Goal: Book appointment/travel/reservation

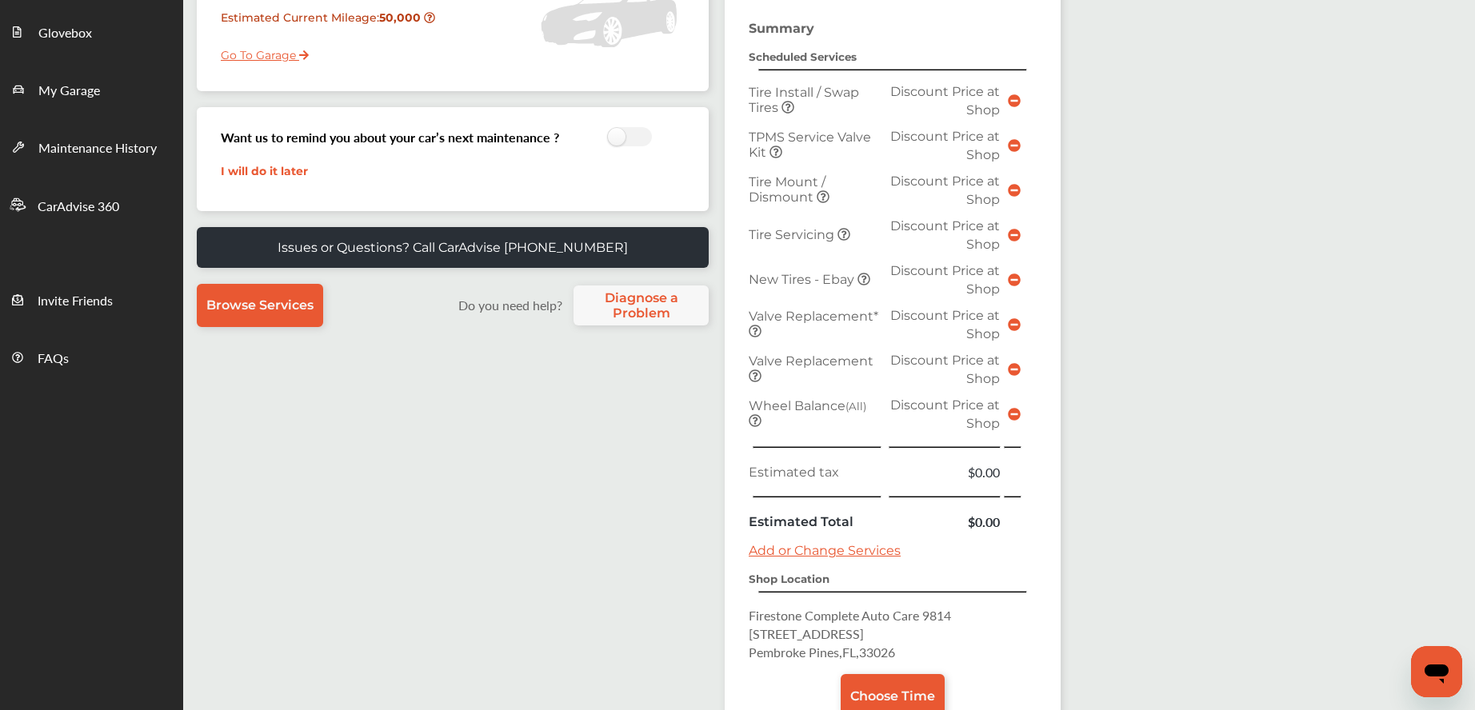
scroll to position [419, 0]
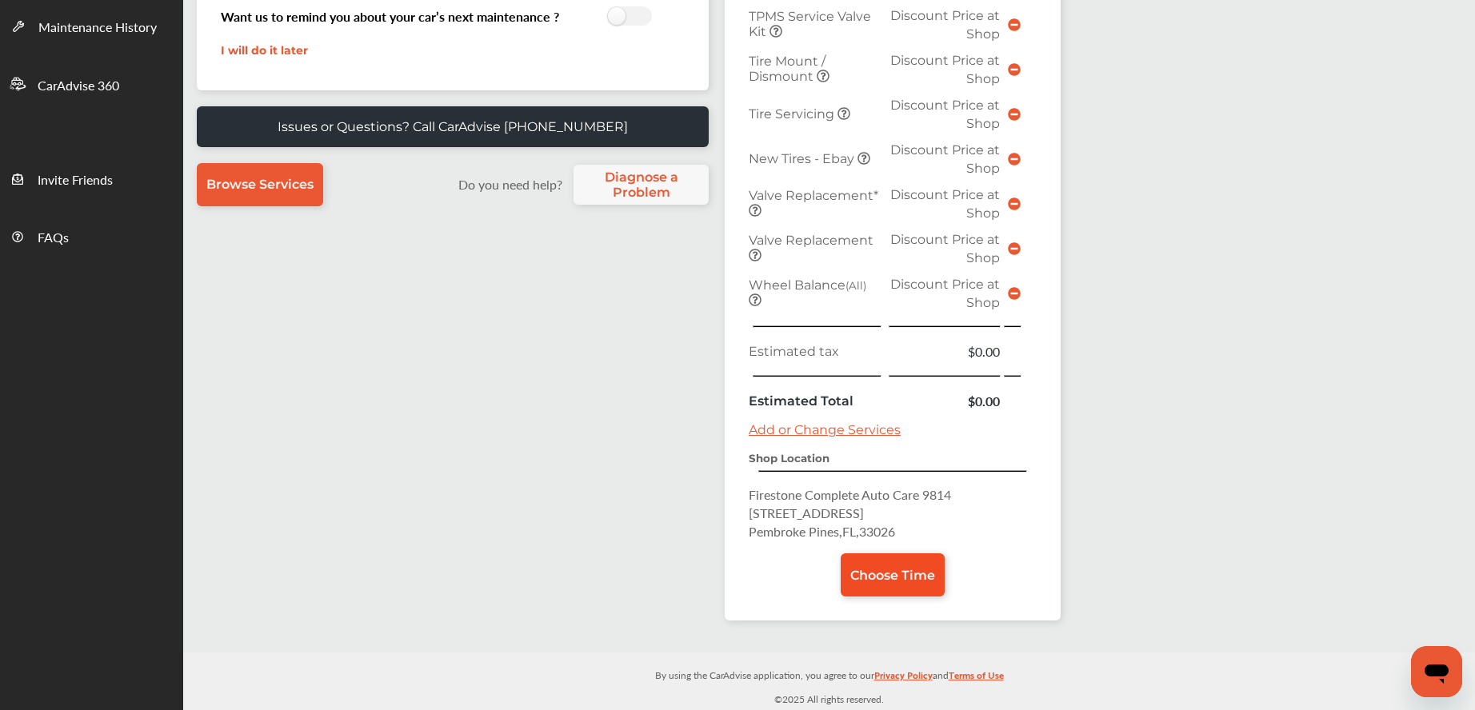
click at [870, 572] on span "Choose Time" at bounding box center [892, 575] width 85 height 15
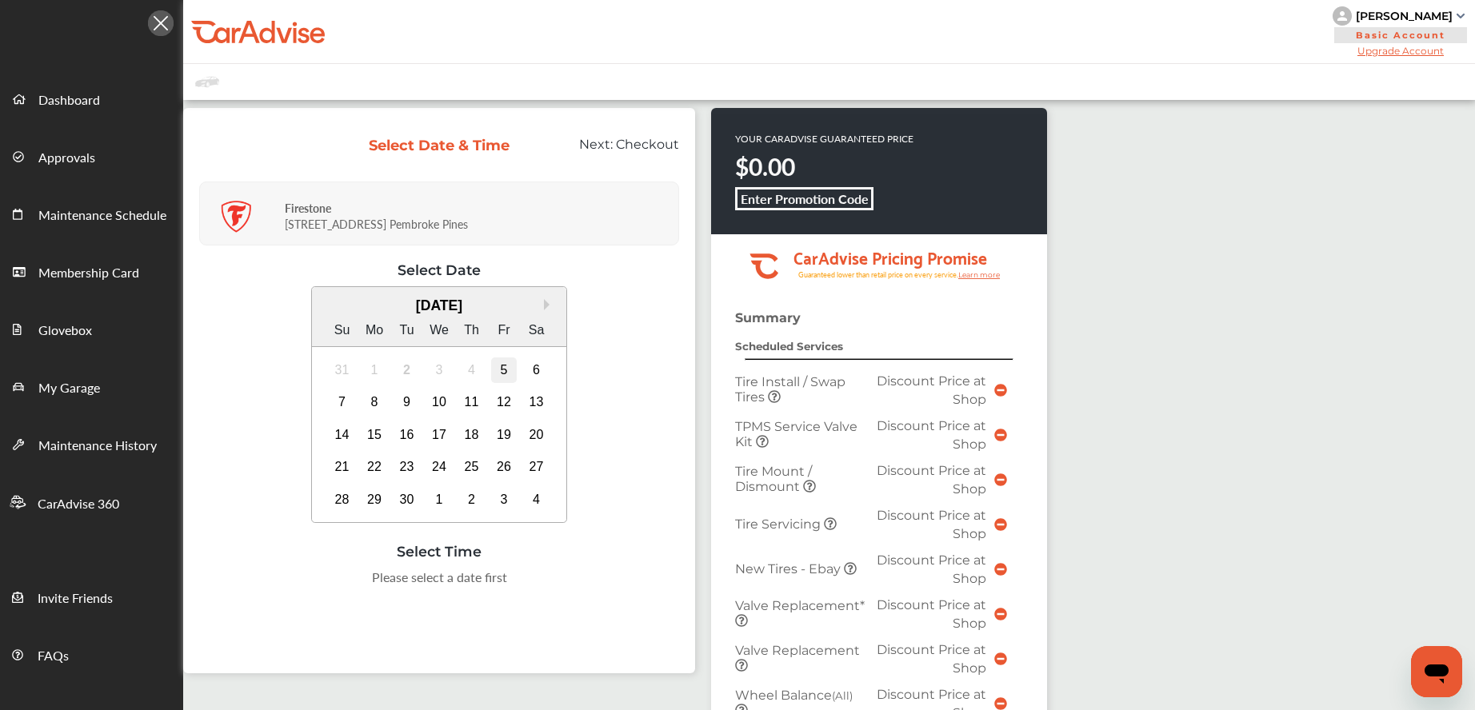
click at [511, 375] on div "5" at bounding box center [504, 371] width 26 height 26
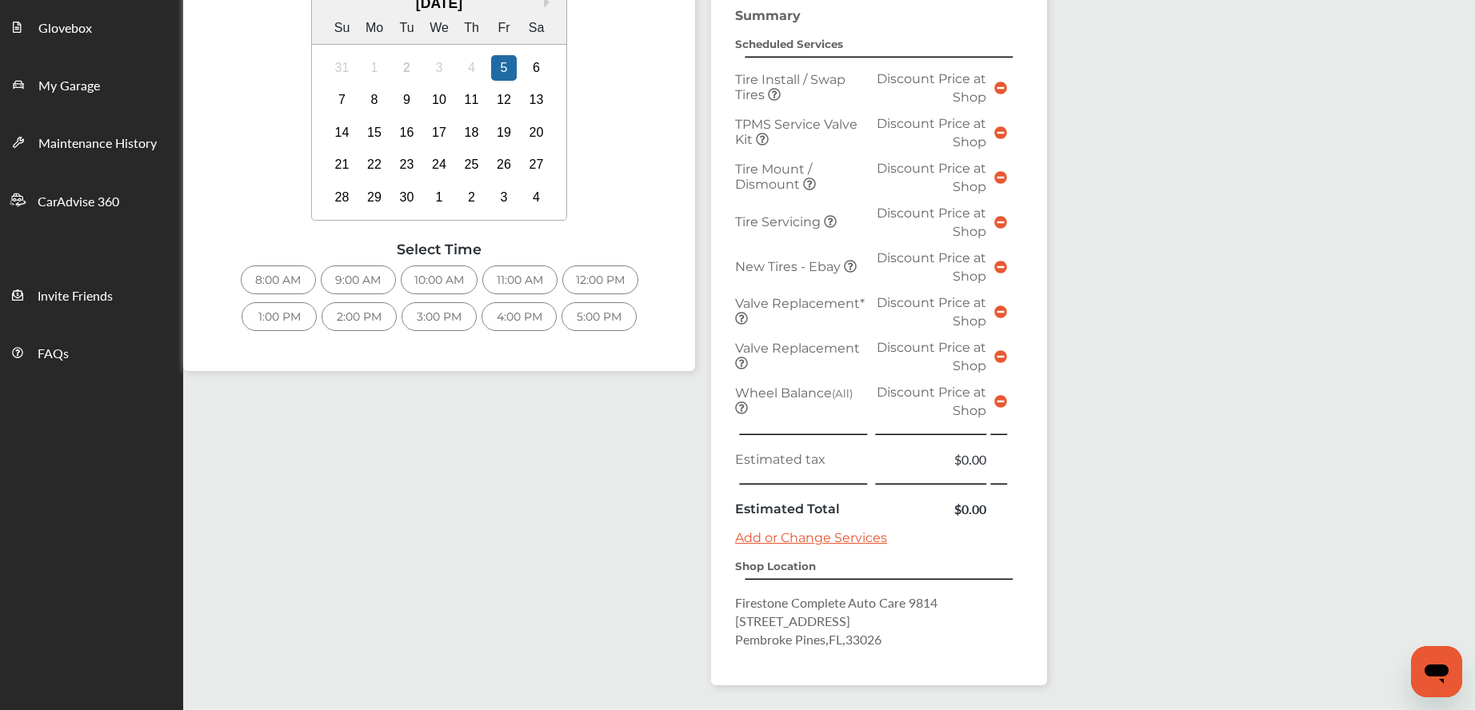
scroll to position [360, 0]
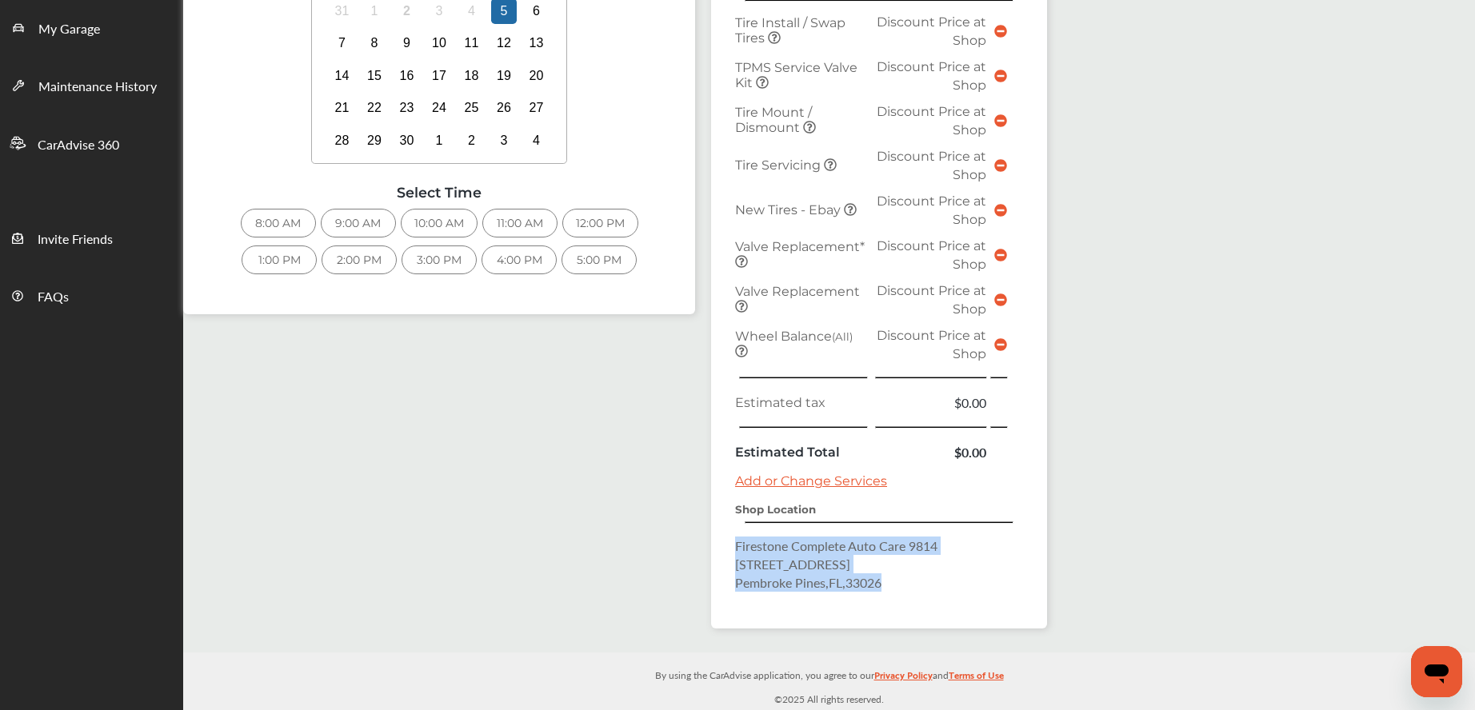
drag, startPoint x: 734, startPoint y: 547, endPoint x: 812, endPoint y: 577, distance: 83.1
click at [898, 591] on div "Summary Scheduled Services Tire Install / Swap Tires Discount Price at Shop TPM…" at bounding box center [879, 290] width 336 height 678
copy p "Firestone Complete Auto Care [STREET_ADDRESS]"
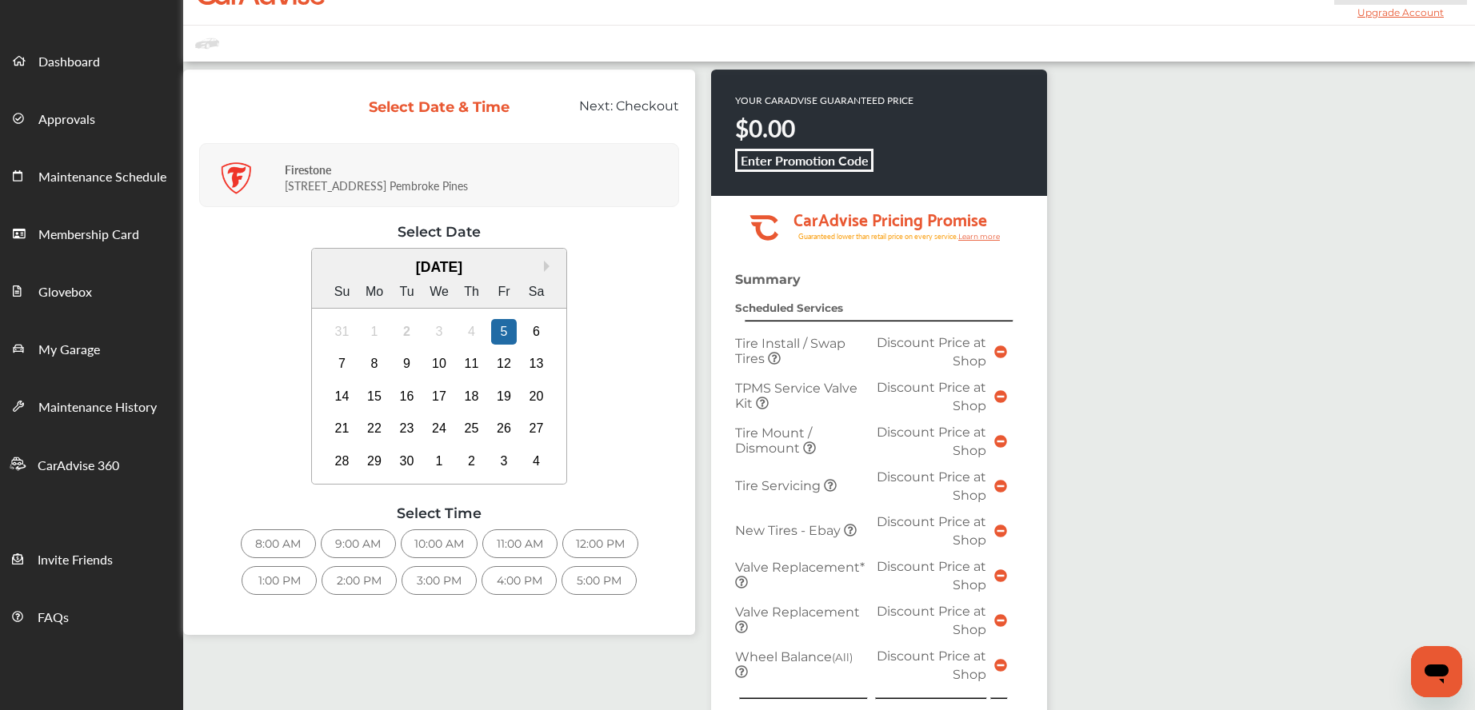
scroll to position [0, 0]
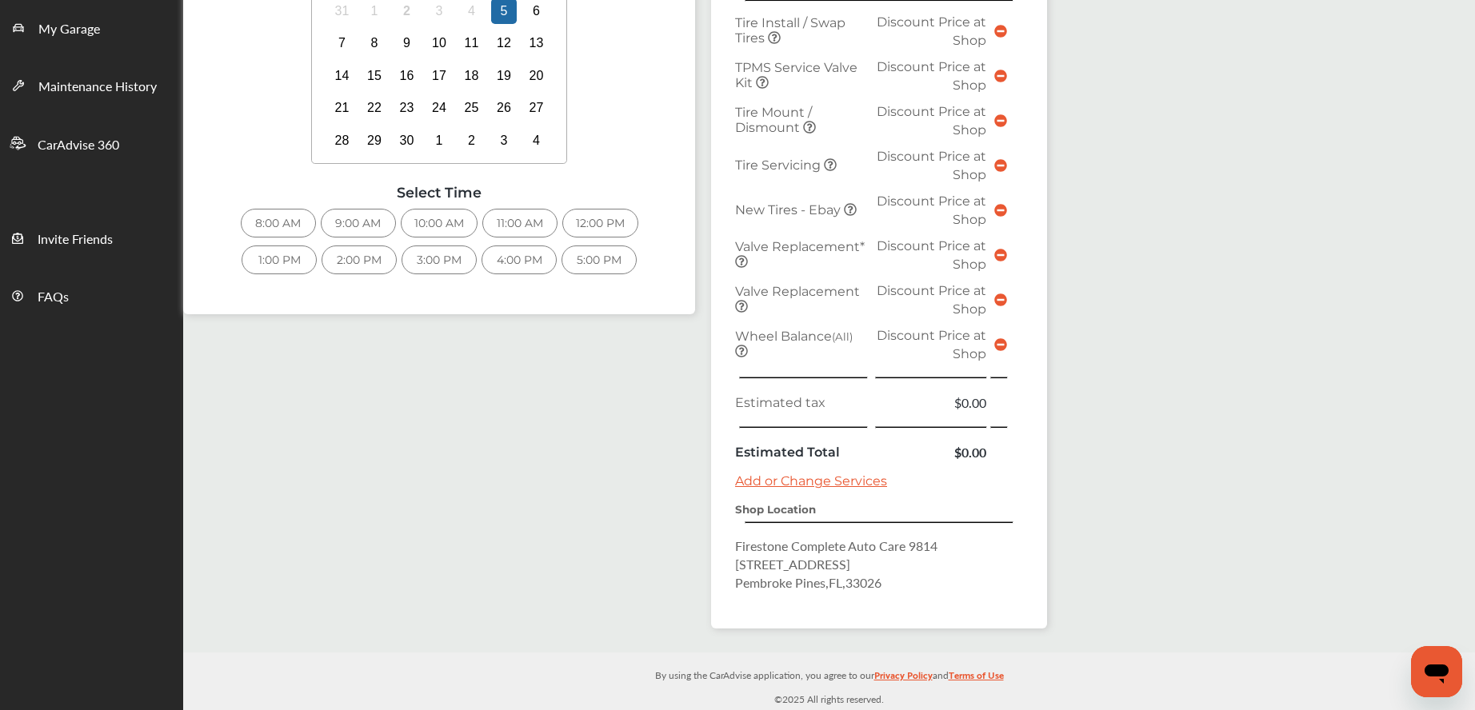
click at [437, 230] on div "10:00 AM" at bounding box center [439, 223] width 77 height 29
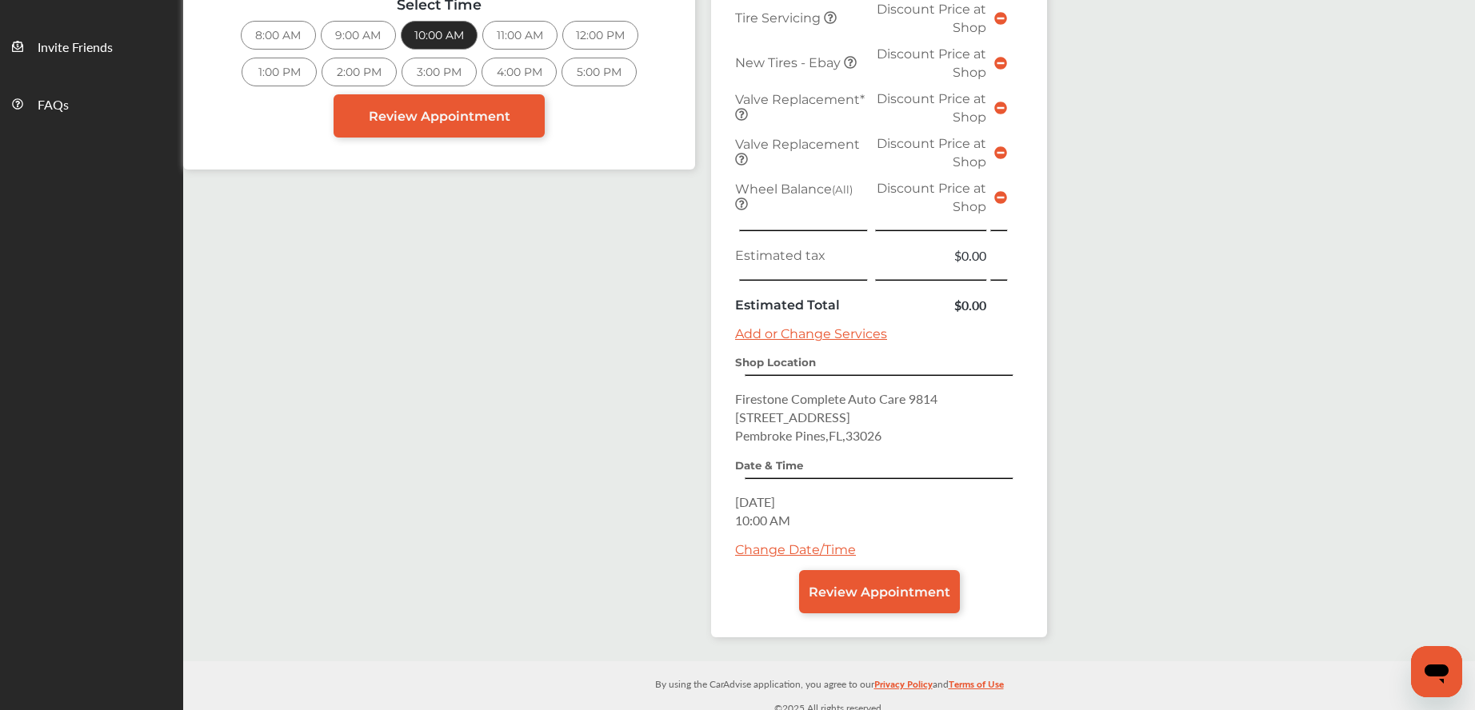
scroll to position [560, 0]
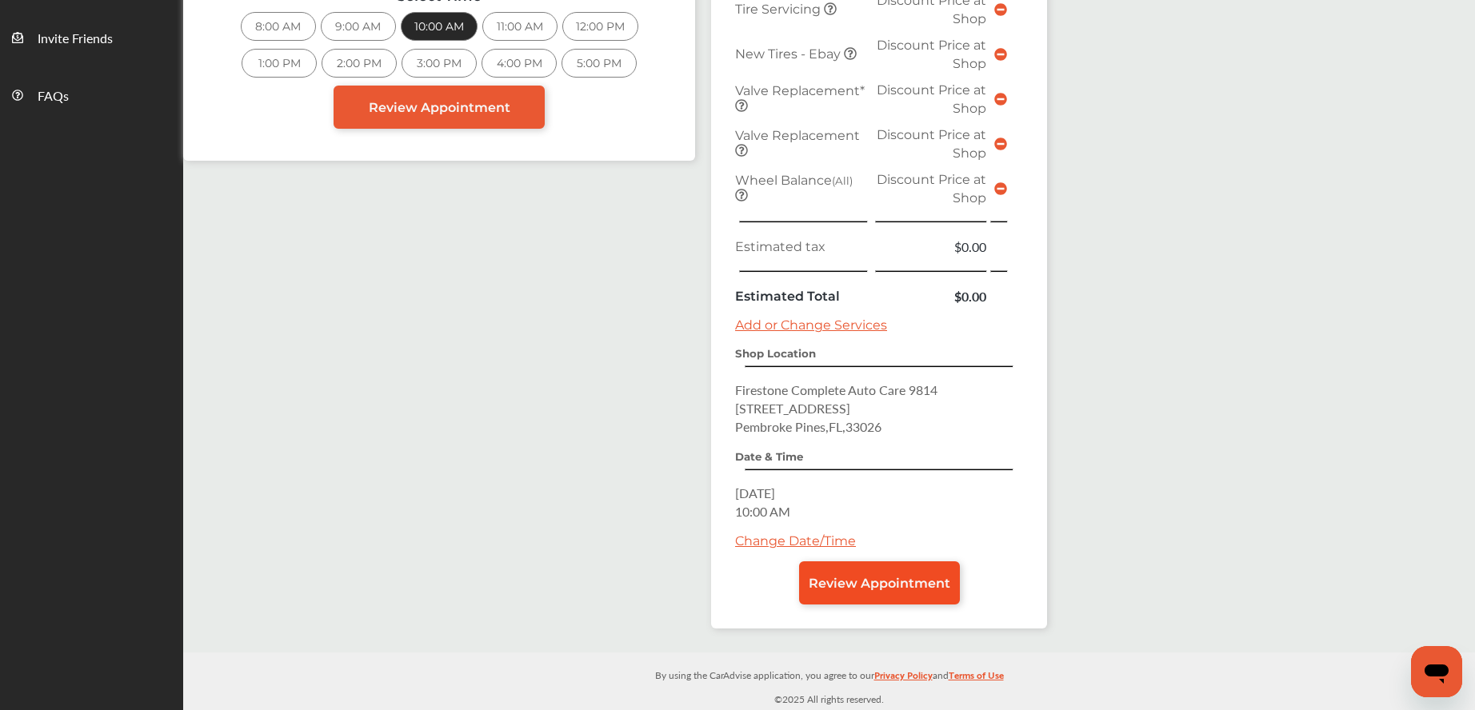
click at [853, 585] on span "Review Appointment" at bounding box center [880, 583] width 142 height 15
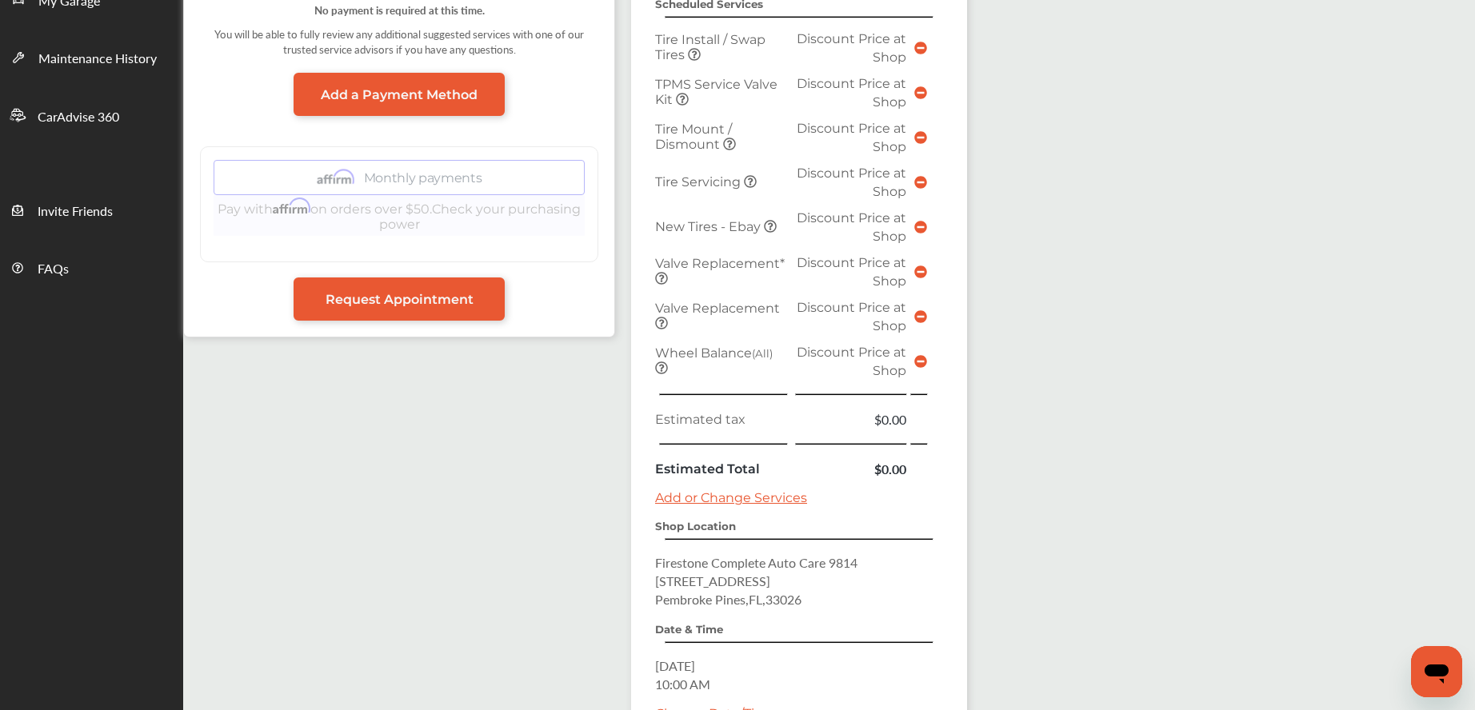
scroll to position [560, 0]
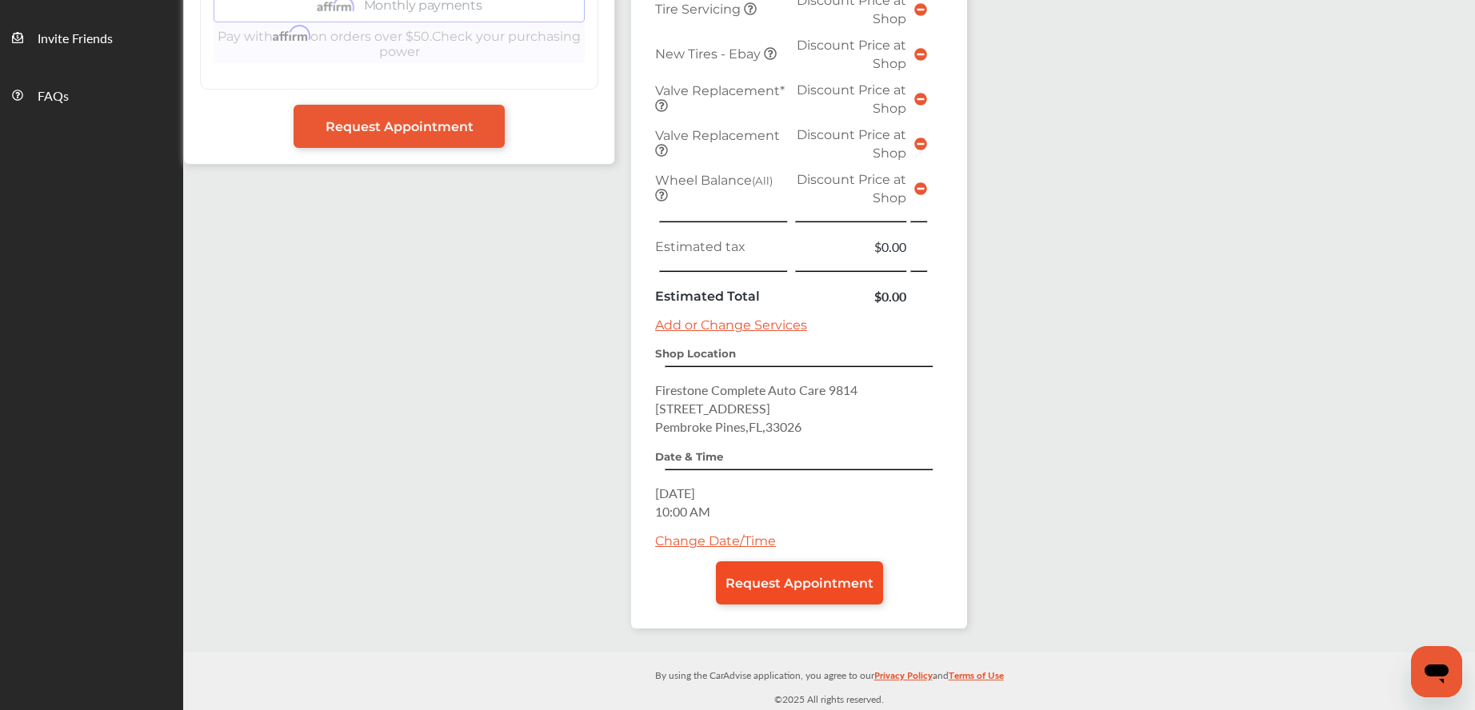
click at [806, 588] on span "Request Appointment" at bounding box center [800, 583] width 148 height 15
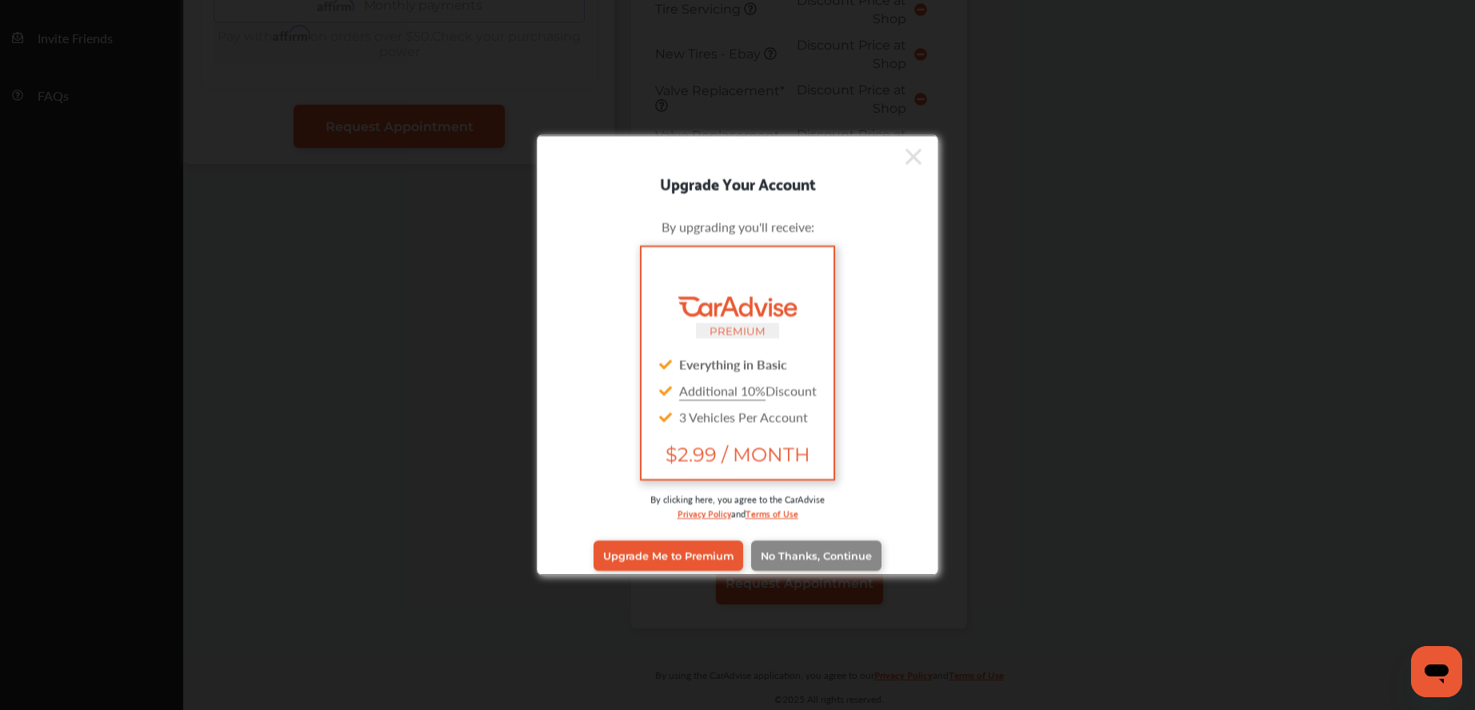
click at [778, 560] on span "No Thanks, Continue" at bounding box center [816, 556] width 111 height 12
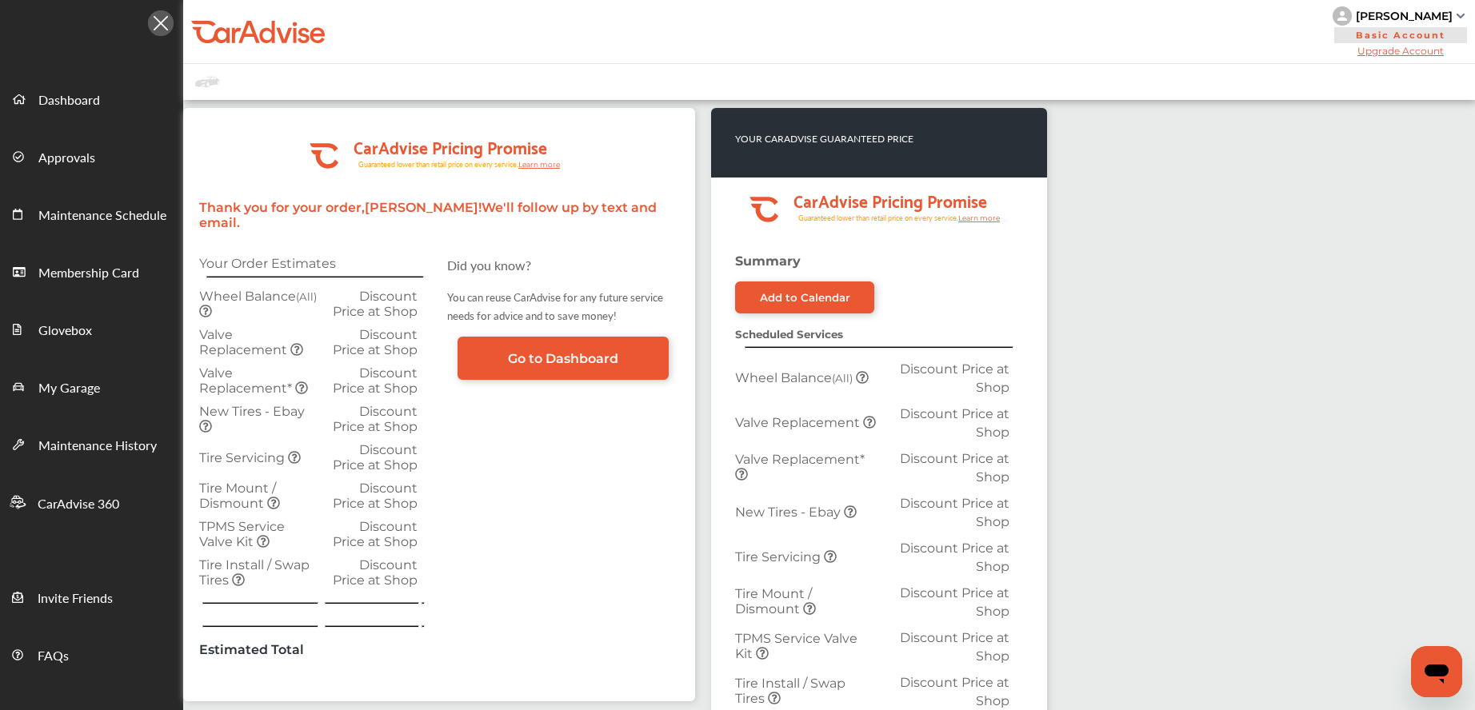
click at [1435, 13] on div "[PERSON_NAME]" at bounding box center [1404, 16] width 97 height 14
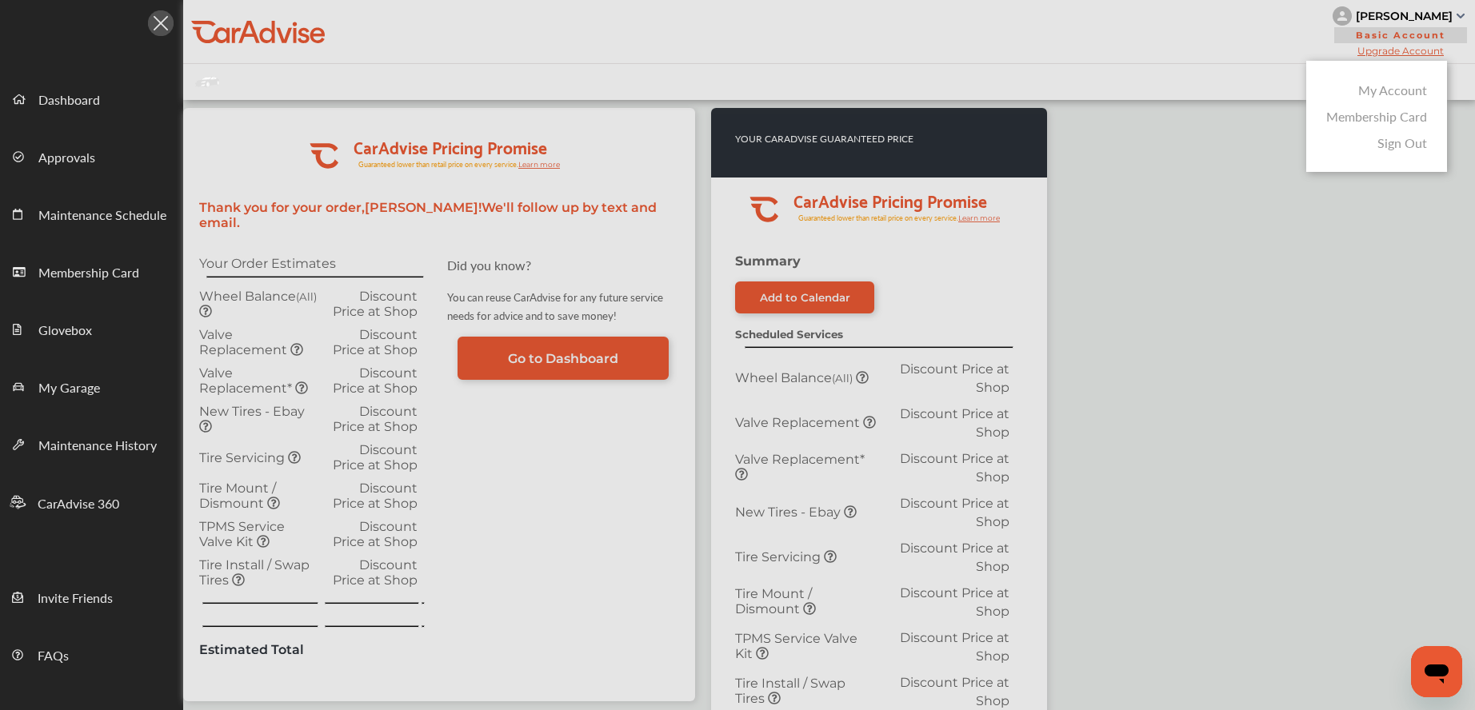
click at [1407, 90] on link "My Account" at bounding box center [1393, 90] width 69 height 18
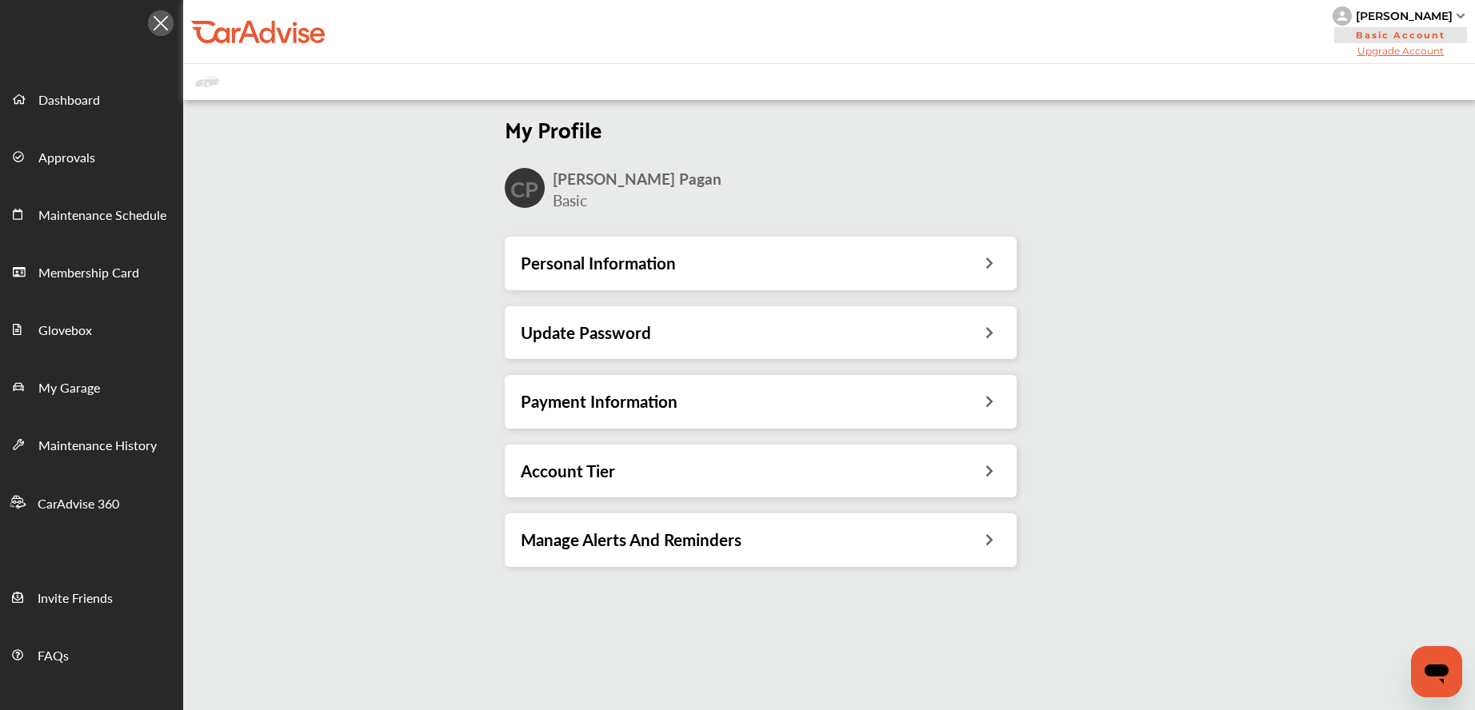
click at [651, 481] on div "Account Tier" at bounding box center [761, 471] width 480 height 21
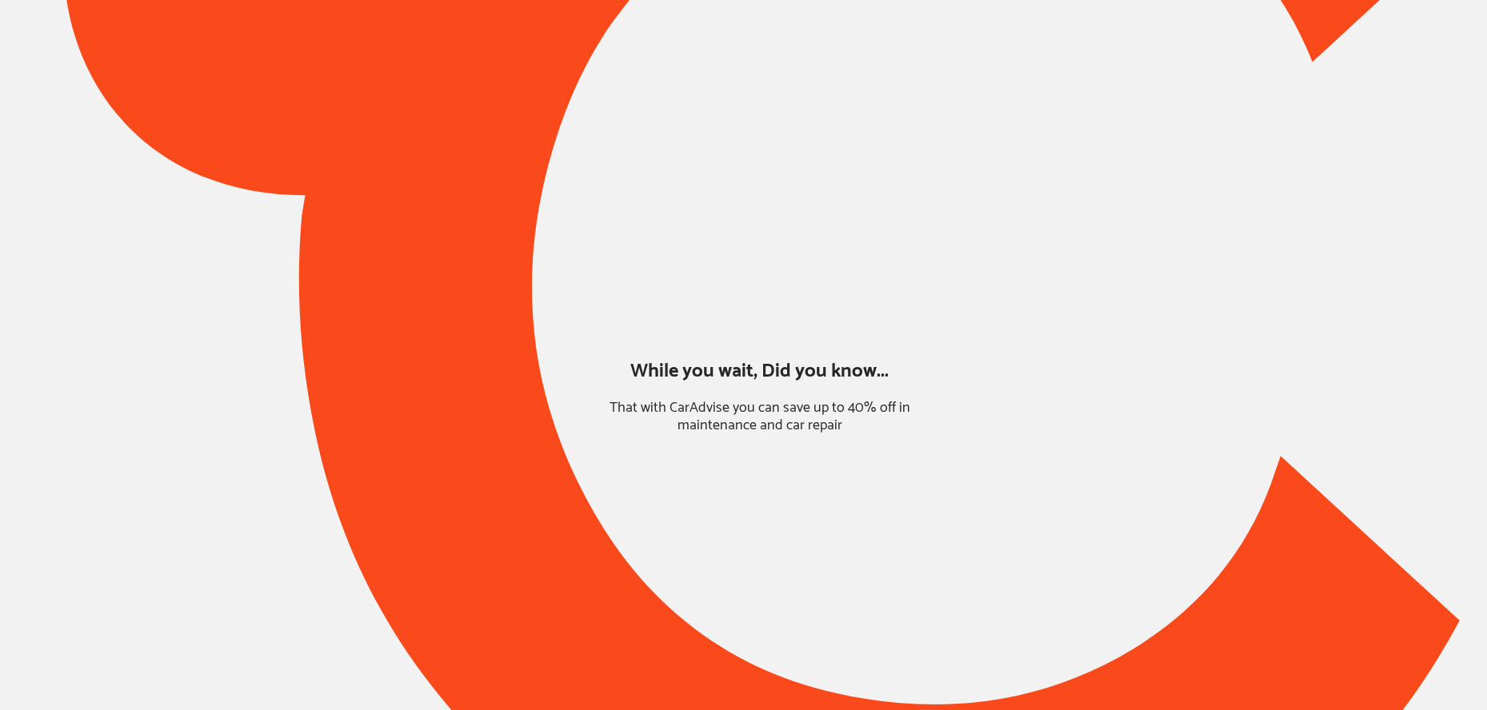
type input "*******"
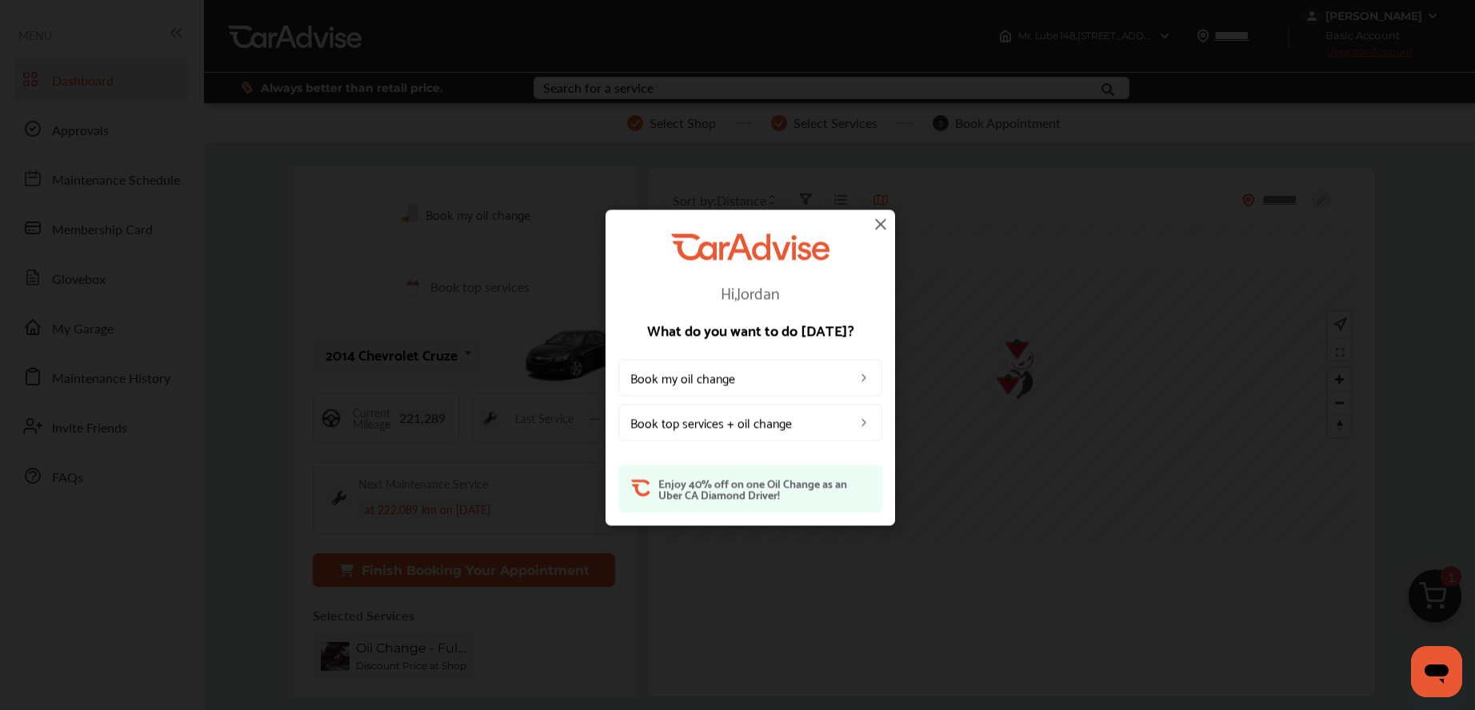
click at [880, 231] on img at bounding box center [880, 223] width 19 height 19
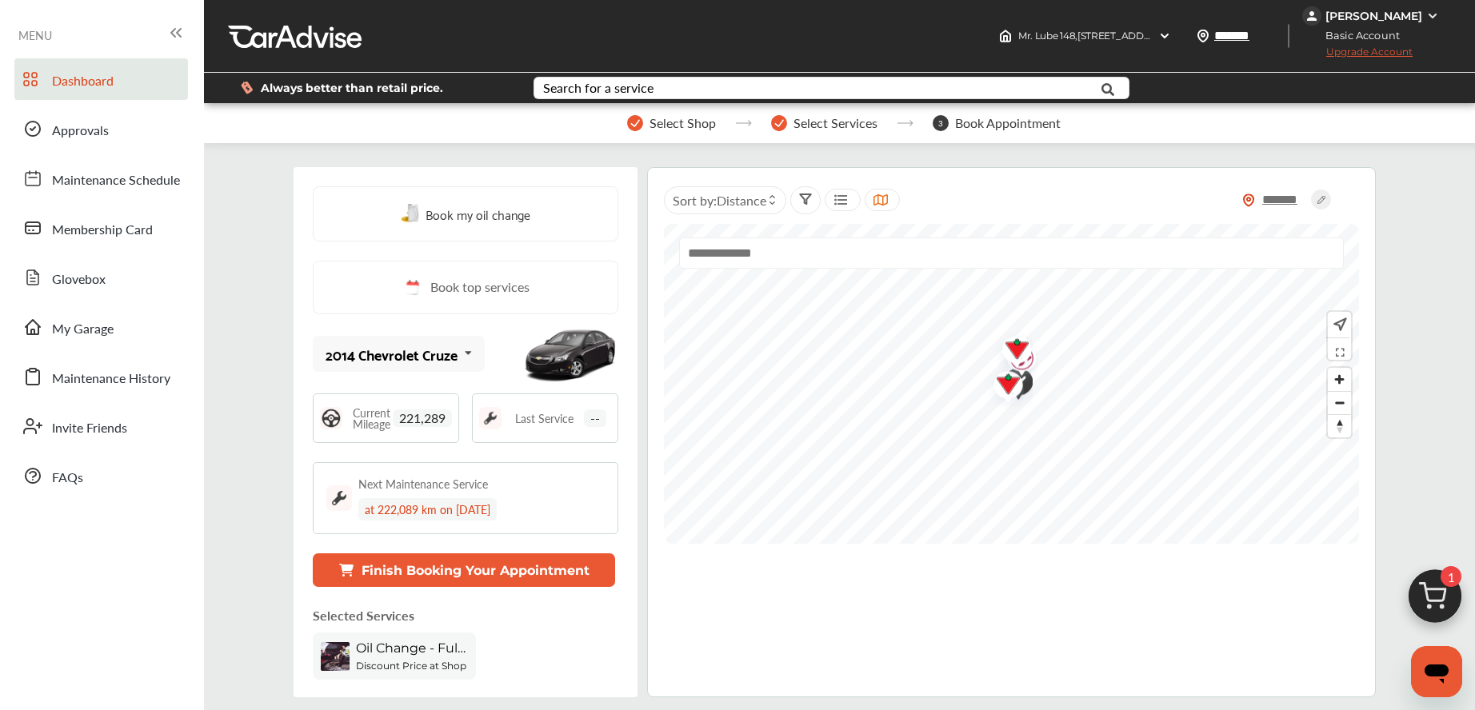
click at [1380, 53] on span "Upgrade Account" at bounding box center [1358, 56] width 110 height 20
